Goal: Transaction & Acquisition: Book appointment/travel/reservation

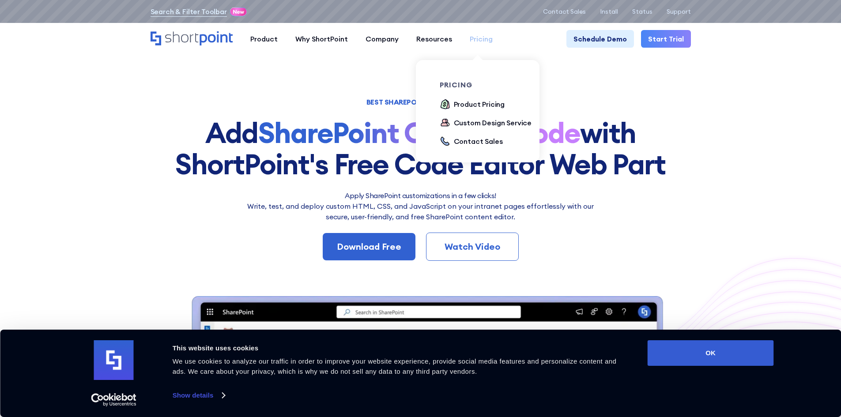
click at [478, 39] on div "Pricing" at bounding box center [481, 39] width 23 height 11
click at [469, 105] on div "Product Pricing" at bounding box center [479, 104] width 51 height 11
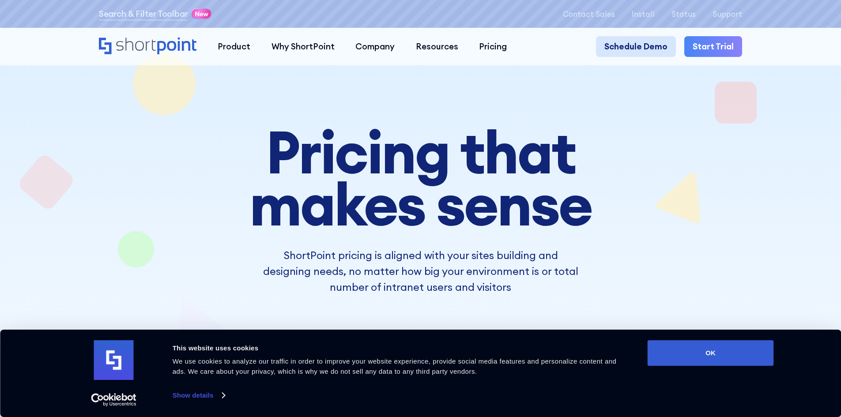
click at [650, 48] on link "Schedule Demo" at bounding box center [636, 46] width 80 height 21
